Goal: Complete application form

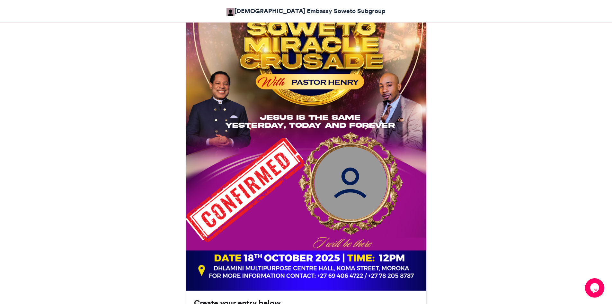
scroll to position [386, 0]
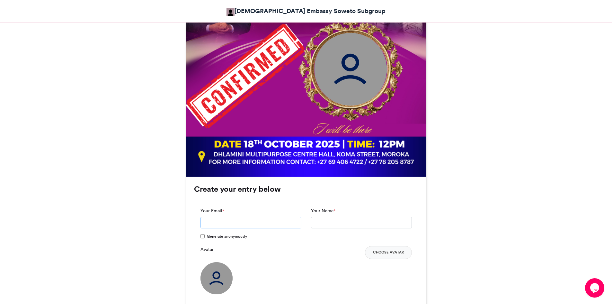
drag, startPoint x: 218, startPoint y: 221, endPoint x: 234, endPoint y: 219, distance: 15.8
click at [218, 221] on input "Your Email *" at bounding box center [251, 223] width 101 height 12
click at [214, 239] on label "Generate anonymously" at bounding box center [224, 236] width 46 height 7
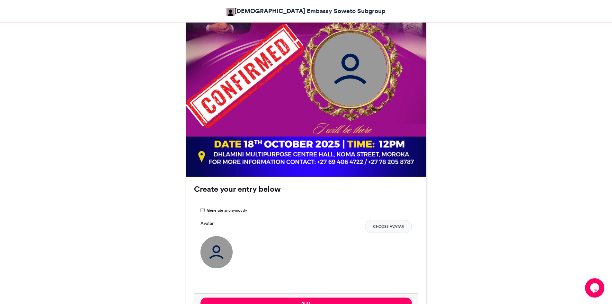
click at [210, 233] on div "Avatar Choose Avatar" at bounding box center [307, 244] width 212 height 48
click at [217, 246] on img at bounding box center [217, 252] width 32 height 32
click at [370, 223] on button "Choose Avatar" at bounding box center [388, 226] width 47 height 13
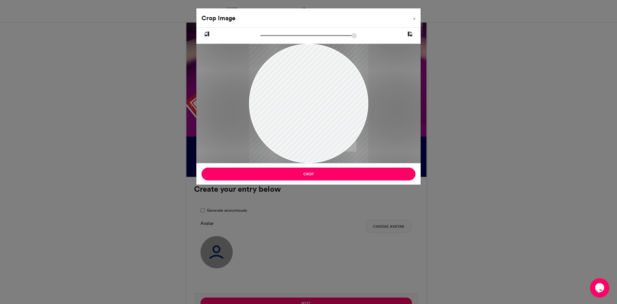
drag, startPoint x: 322, startPoint y: 107, endPoint x: 332, endPoint y: 149, distance: 43.1
click at [331, 152] on div at bounding box center [308, 122] width 119 height 159
drag, startPoint x: 265, startPoint y: 37, endPoint x: 282, endPoint y: 39, distance: 17.5
click at [282, 39] on input "zoom" at bounding box center [308, 35] width 96 height 6
drag, startPoint x: 314, startPoint y: 79, endPoint x: 321, endPoint y: 121, distance: 41.7
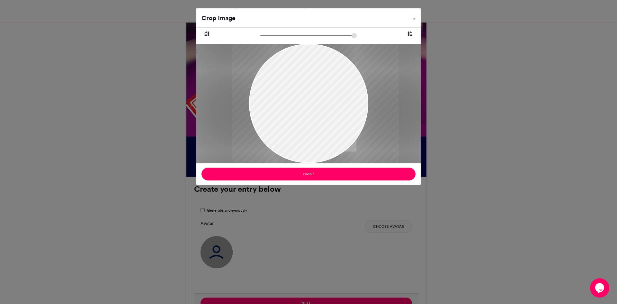
click at [321, 121] on div at bounding box center [315, 155] width 167 height 222
drag, startPoint x: 283, startPoint y: 38, endPoint x: 288, endPoint y: 37, distance: 5.5
click at [288, 37] on input "zoom" at bounding box center [308, 35] width 96 height 6
drag, startPoint x: 318, startPoint y: 91, endPoint x: 314, endPoint y: 124, distance: 33.4
click at [314, 124] on div at bounding box center [312, 164] width 182 height 243
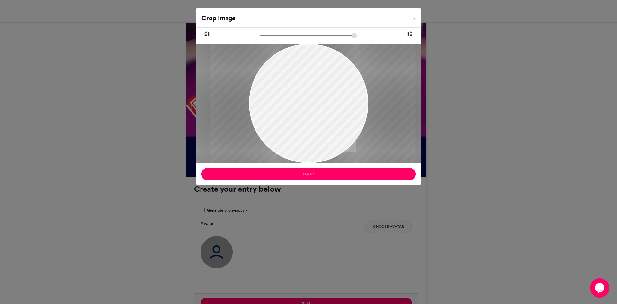
drag, startPoint x: 288, startPoint y: 38, endPoint x: 298, endPoint y: 39, distance: 10.3
type input "******"
click at [298, 39] on input "zoom" at bounding box center [308, 35] width 96 height 6
drag, startPoint x: 309, startPoint y: 83, endPoint x: 314, endPoint y: 143, distance: 60.7
click at [314, 143] on div at bounding box center [318, 181] width 206 height 274
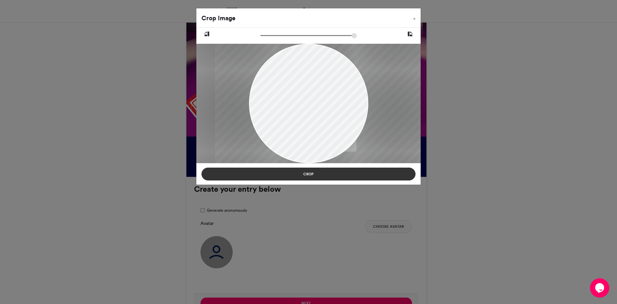
click at [321, 169] on button "Crop" at bounding box center [309, 173] width 214 height 13
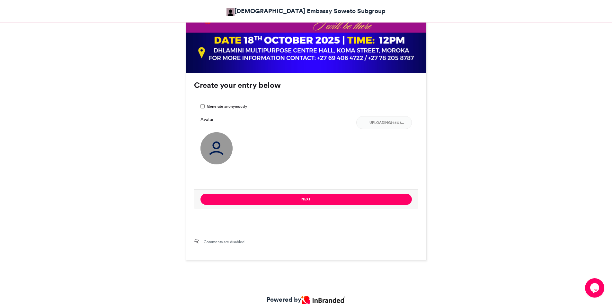
scroll to position [516, 0]
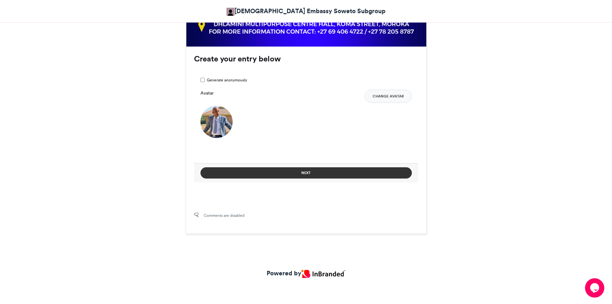
click at [317, 173] on button "Next" at bounding box center [307, 172] width 212 height 11
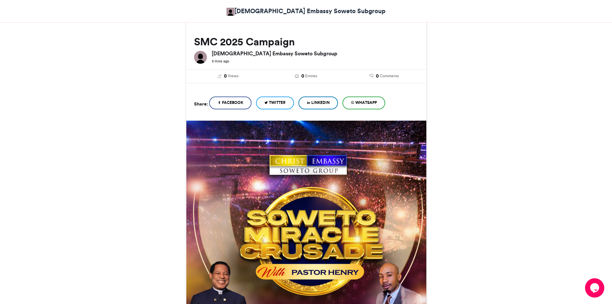
scroll to position [2, 0]
